Goal: Task Accomplishment & Management: Manage account settings

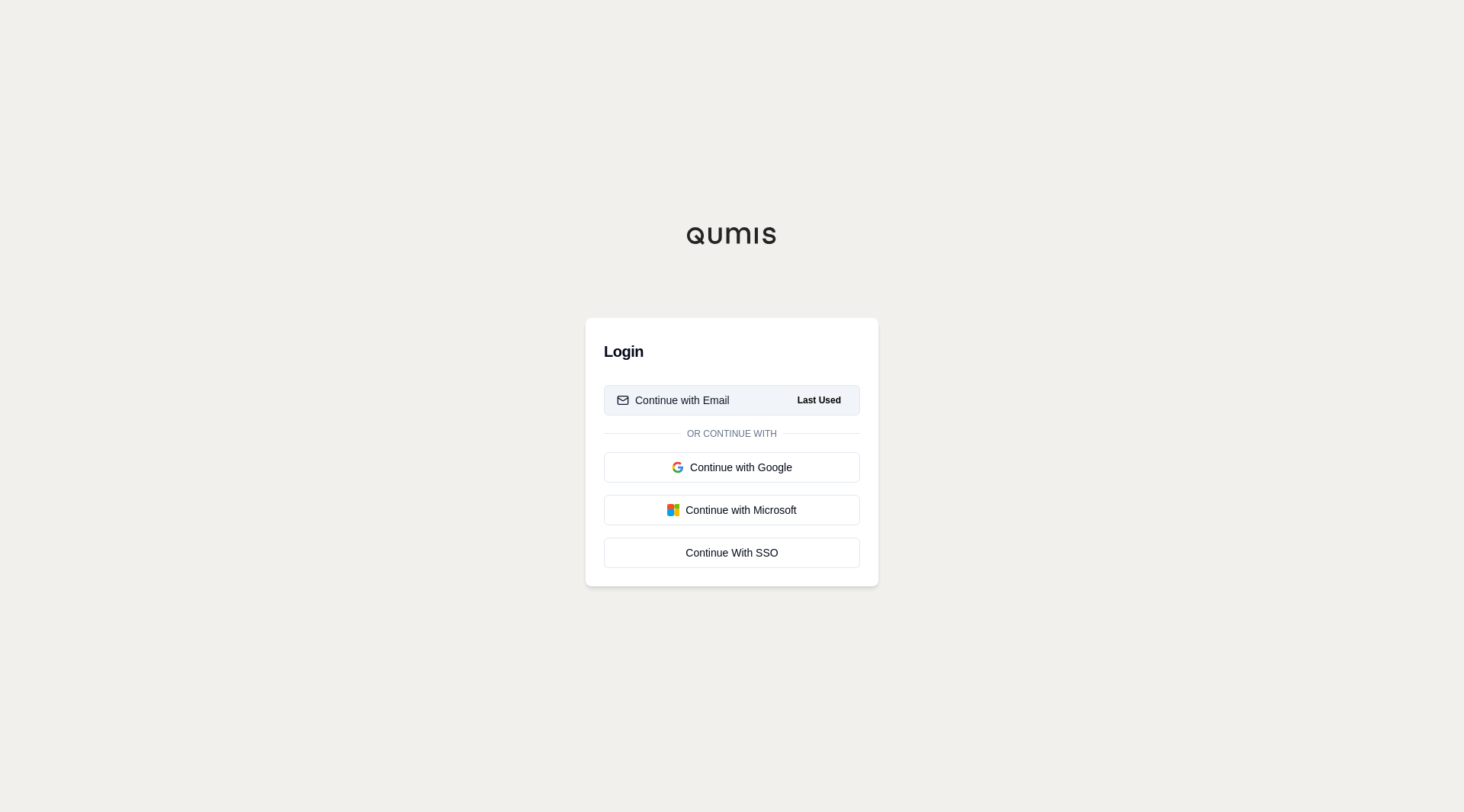
click at [707, 403] on div "Continue with Email" at bounding box center [673, 400] width 113 height 15
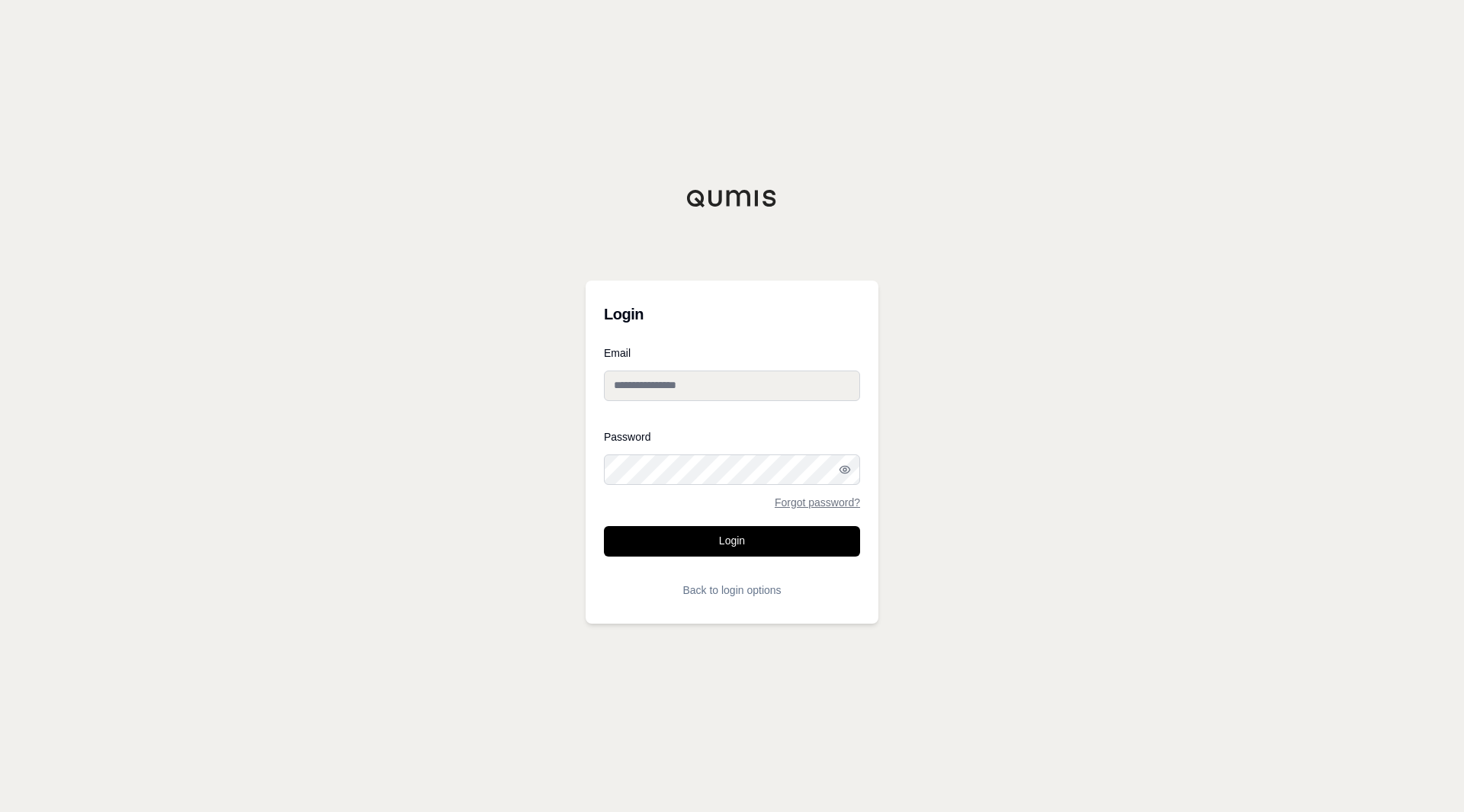
click at [719, 391] on input "Email" at bounding box center [732, 386] width 256 height 30
type input "**********"
click at [646, 534] on button "Login" at bounding box center [732, 541] width 256 height 30
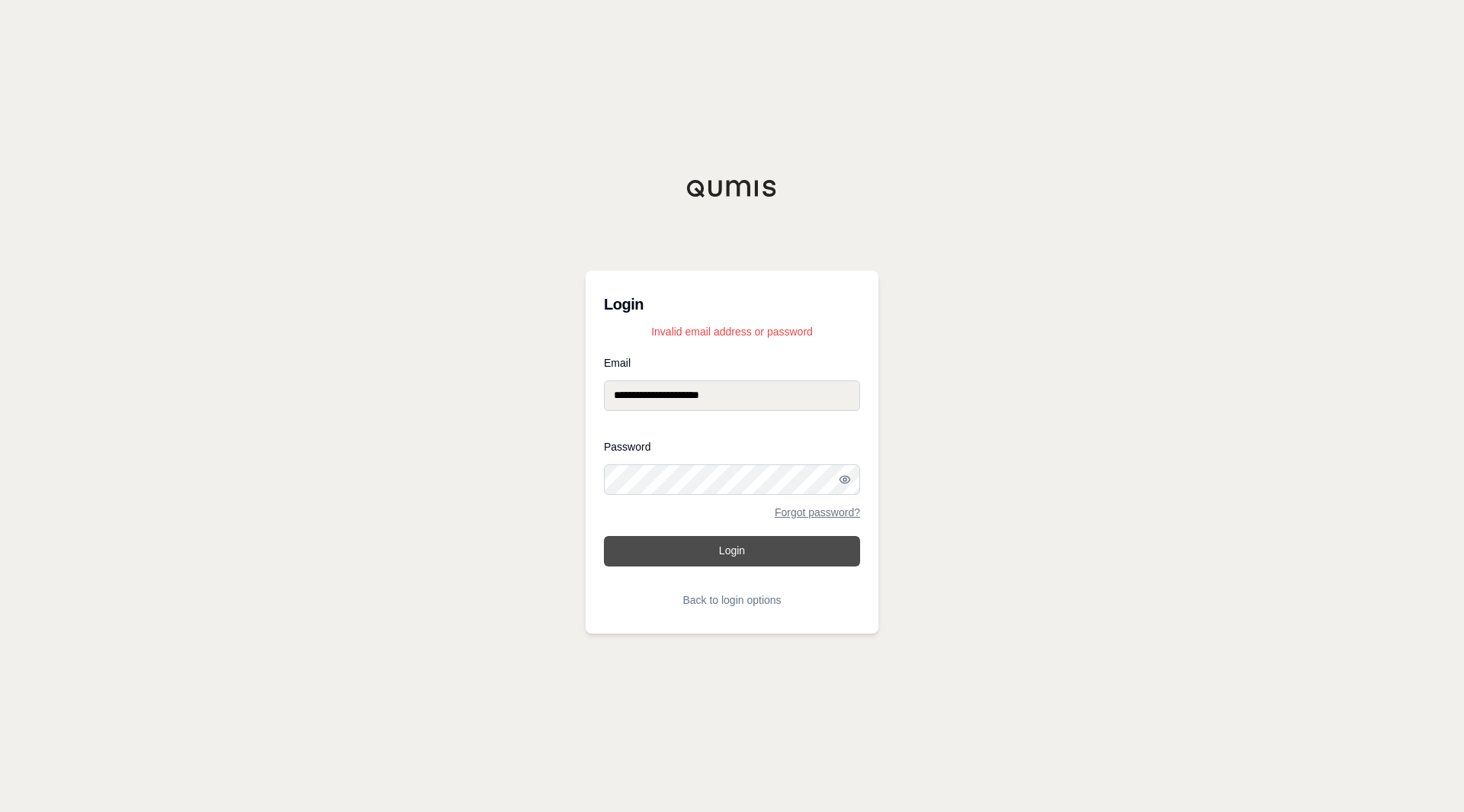
click at [701, 549] on button "Login" at bounding box center [732, 551] width 256 height 30
click at [731, 598] on button "Back to login options" at bounding box center [732, 600] width 256 height 30
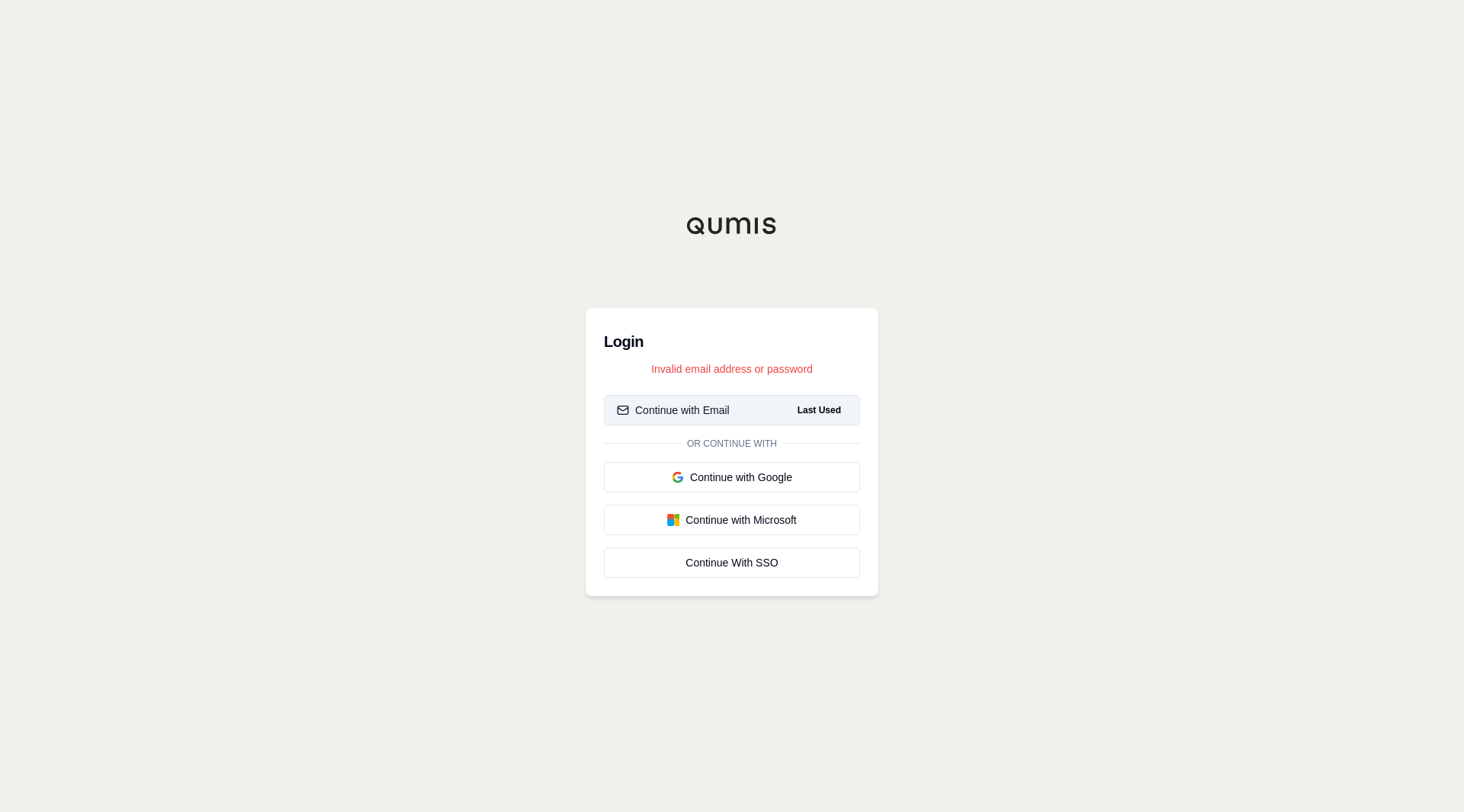
click at [687, 411] on div "Continue with Email" at bounding box center [673, 410] width 113 height 15
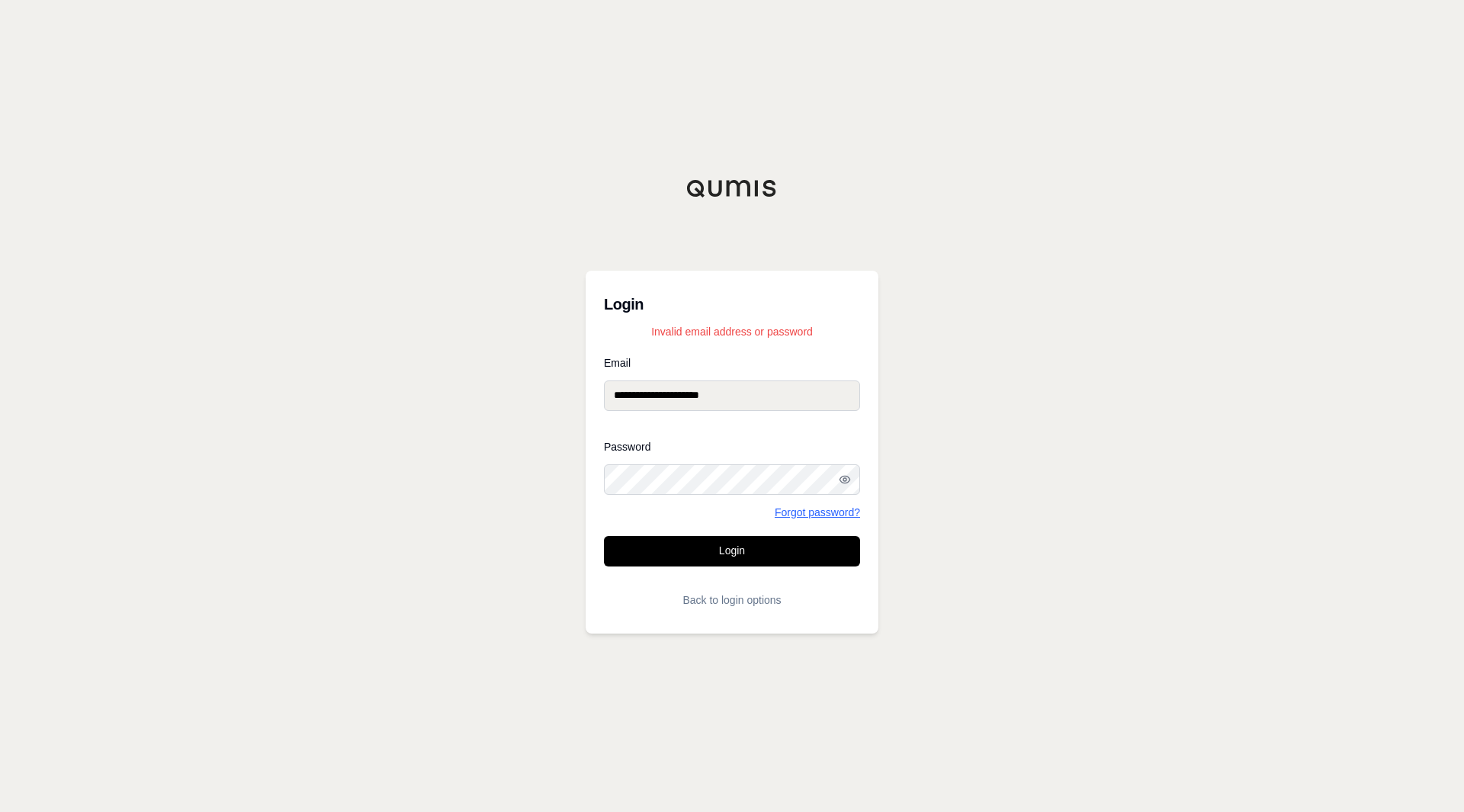
click at [809, 511] on link "Forgot password?" at bounding box center [817, 512] width 85 height 10
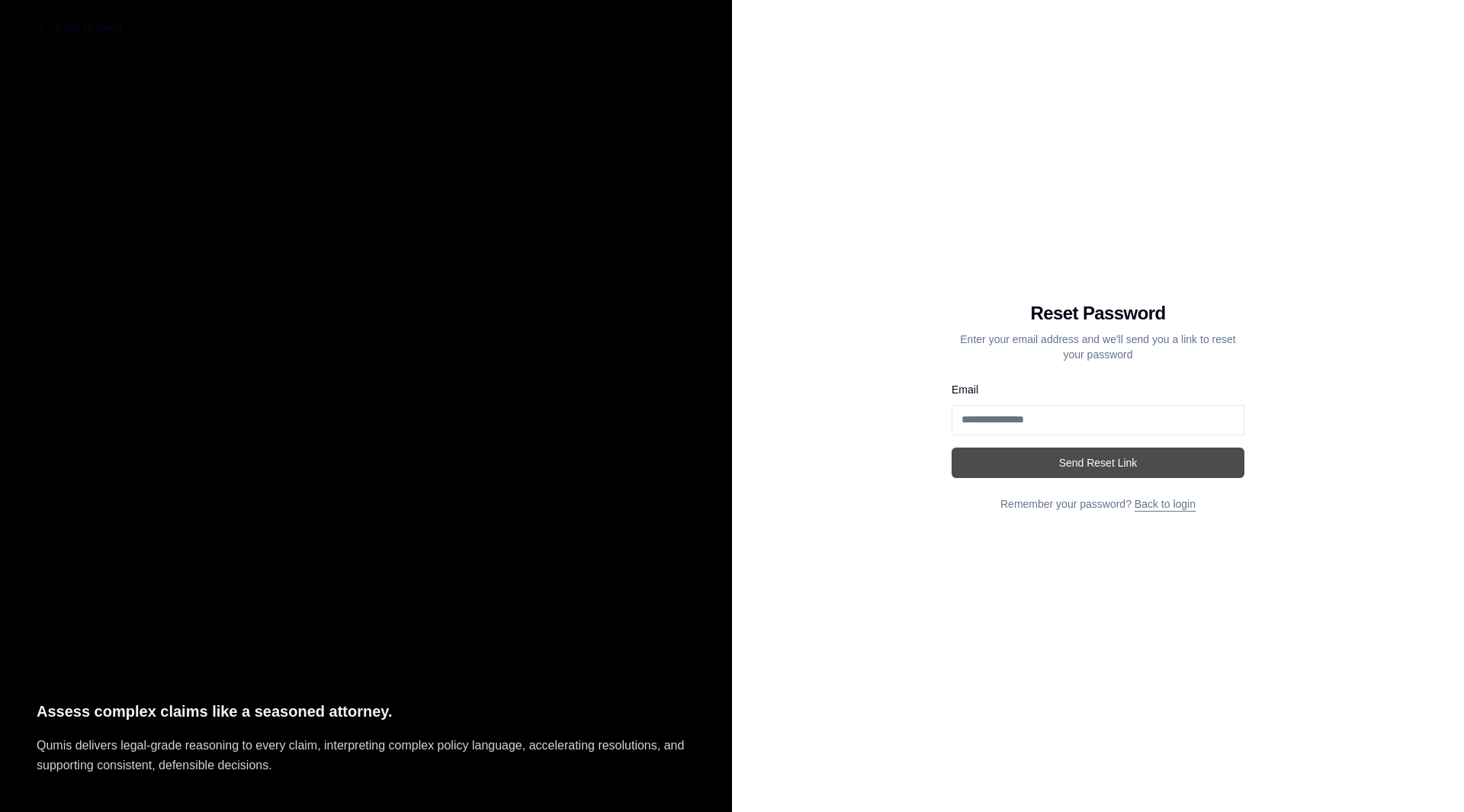
click at [1088, 465] on button "Send Reset Link" at bounding box center [1098, 463] width 293 height 30
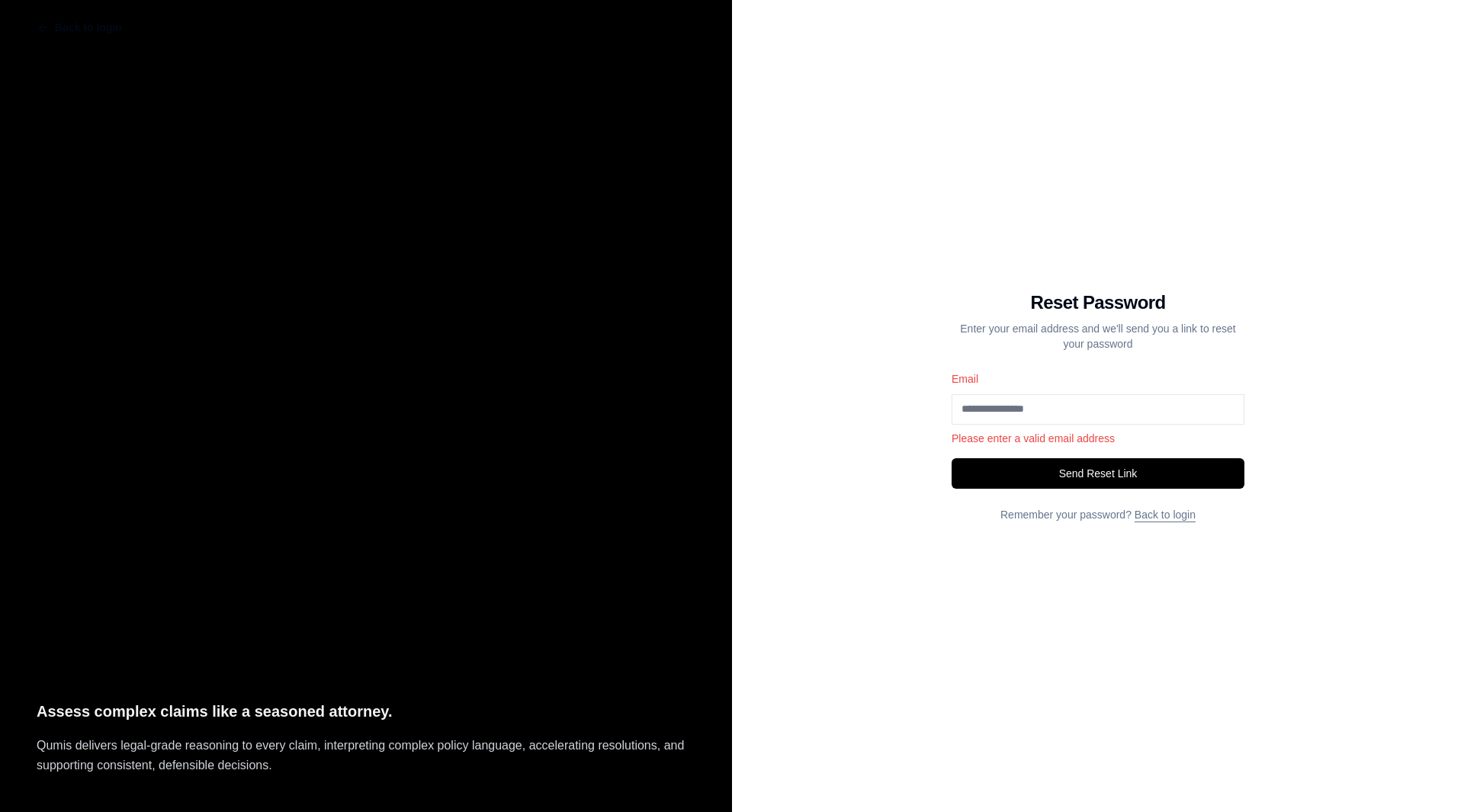
click at [1019, 417] on input "Email" at bounding box center [1098, 409] width 293 height 30
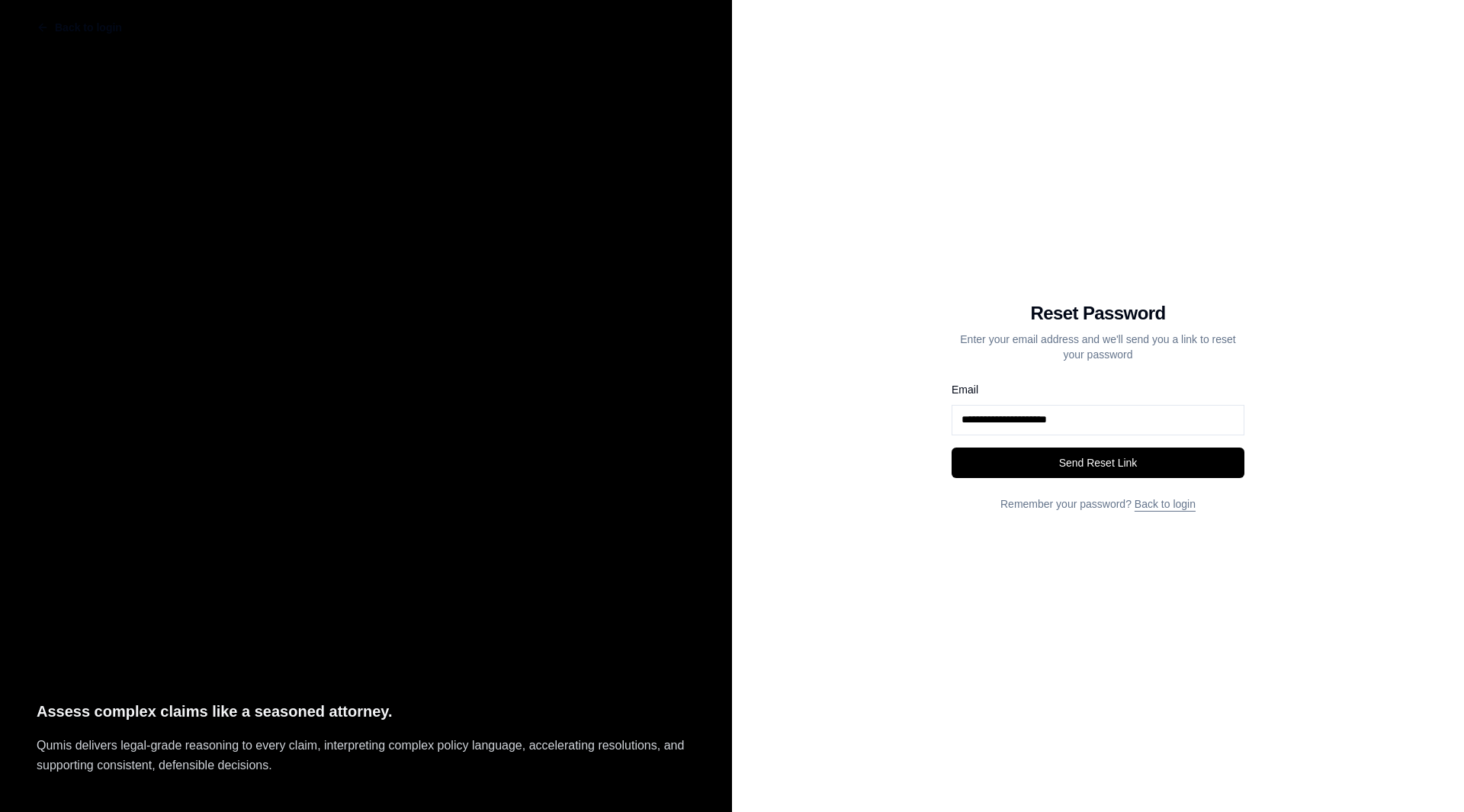
type input "**********"
click at [951, 448] on button "Send Reset Link" at bounding box center [1098, 463] width 293 height 30
